Goal: Transaction & Acquisition: Obtain resource

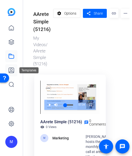
click at [12, 68] on icon at bounding box center [11, 70] width 6 height 6
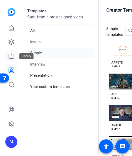
click at [11, 58] on icon at bounding box center [11, 56] width 6 height 6
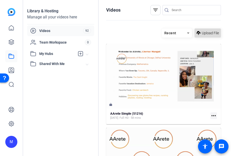
click at [132, 36] on span "Upload File" at bounding box center [210, 32] width 17 height 5
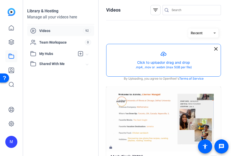
click at [132, 58] on button "button" at bounding box center [164, 60] width 114 height 32
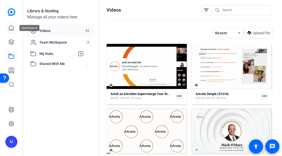
click at [10, 27] on icon at bounding box center [11, 28] width 6 height 6
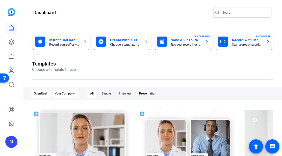
click at [70, 92] on div "Your Company" at bounding box center [65, 93] width 26 height 8
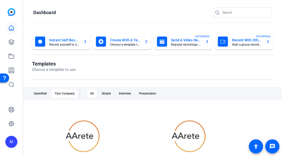
scroll to position [91, 0]
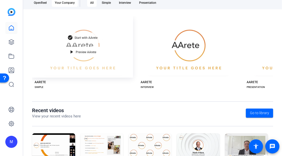
click at [82, 37] on span "Start with AArete" at bounding box center [86, 37] width 23 height 3
